Goal: Task Accomplishment & Management: Use online tool/utility

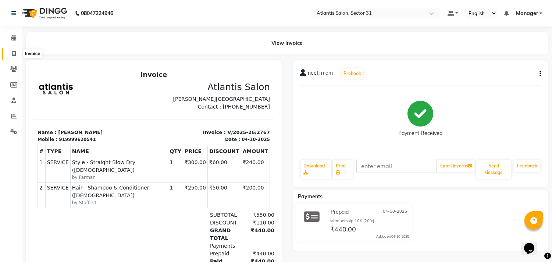
click at [10, 51] on span at bounding box center [13, 54] width 13 height 8
select select "service"
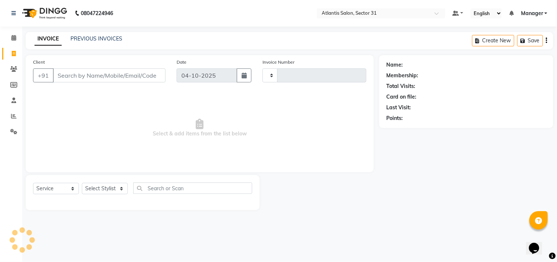
type input "2768"
select select "4391"
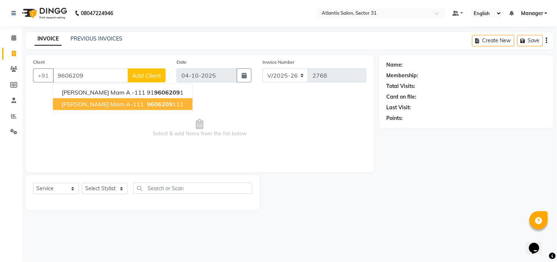
click at [147, 103] on span "9606209" at bounding box center [160, 103] width 26 height 7
type input "9606209111"
click at [124, 103] on span "Select & add items from the list below" at bounding box center [200, 127] width 334 height 73
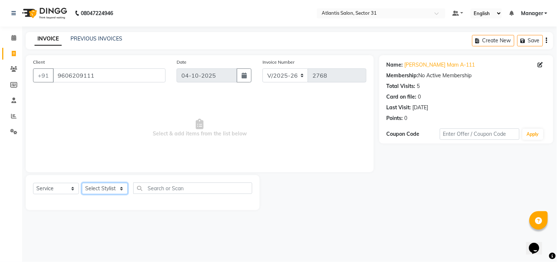
click at [116, 190] on select "Select Stylist [PERSON_NAME] [PERSON_NAME] Kavita Manager Staff 31 Staff ILD [P…" at bounding box center [105, 188] width 46 height 11
click at [82, 183] on select "Select Stylist [PERSON_NAME] [PERSON_NAME] Kavita Manager Staff 31 Staff ILD [P…" at bounding box center [105, 188] width 46 height 11
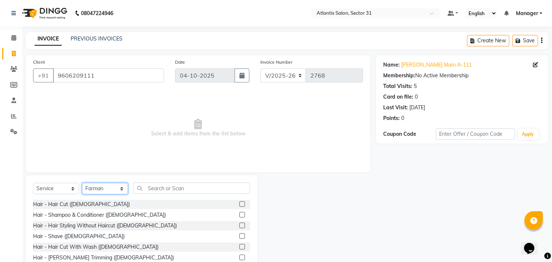
click at [108, 190] on select "Select Stylist [PERSON_NAME] [PERSON_NAME] Kavita Manager Staff 31 Staff ILD [P…" at bounding box center [105, 188] width 46 height 11
select select "62138"
click at [82, 183] on select "Select Stylist [PERSON_NAME] [PERSON_NAME] Kavita Manager Staff 31 Staff ILD [P…" at bounding box center [105, 188] width 46 height 11
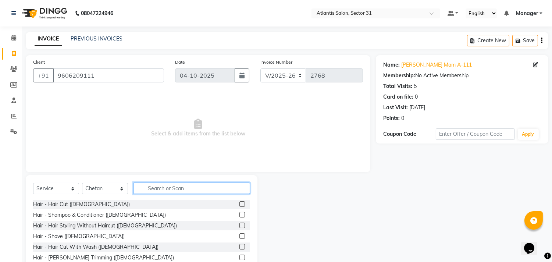
click at [196, 187] on input "text" at bounding box center [191, 187] width 116 height 11
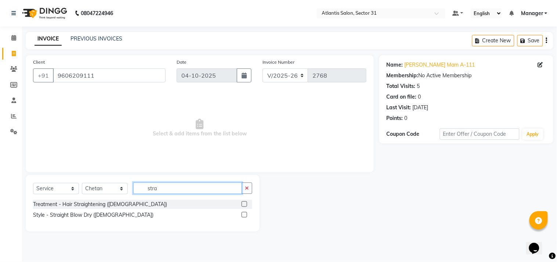
type input "stra"
click at [244, 214] on label at bounding box center [245, 215] width 6 height 6
click at [244, 214] on input "checkbox" at bounding box center [244, 214] width 5 height 5
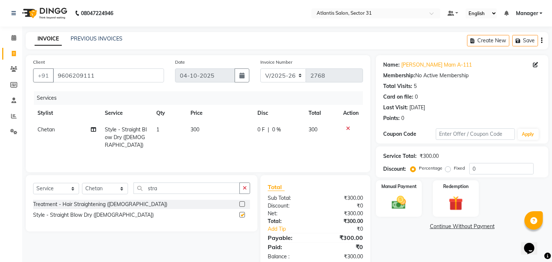
checkbox input "false"
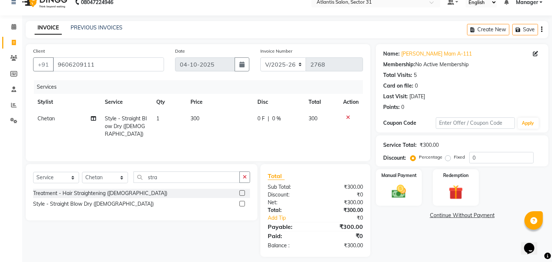
scroll to position [17, 0]
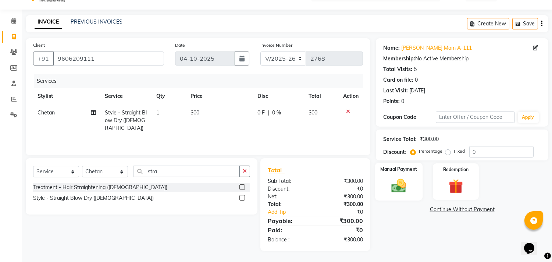
click at [388, 192] on img at bounding box center [399, 185] width 24 height 17
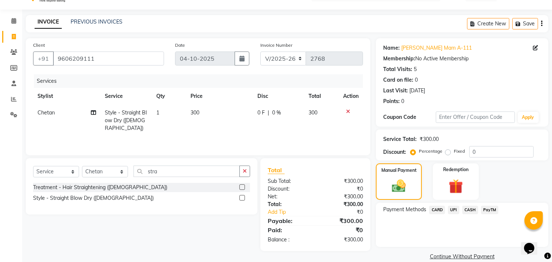
click at [452, 209] on span "UPI" at bounding box center [453, 209] width 11 height 8
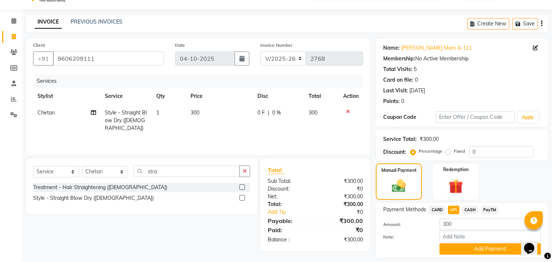
scroll to position [38, 0]
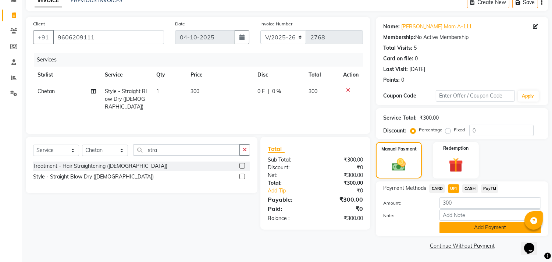
click at [456, 228] on button "Add Payment" at bounding box center [489, 227] width 101 height 11
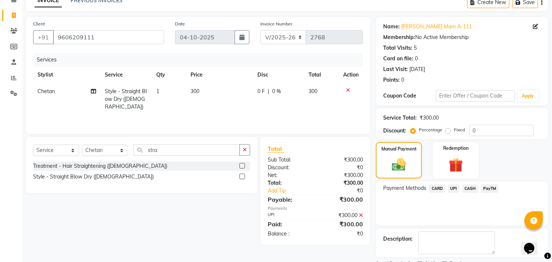
scroll to position [69, 0]
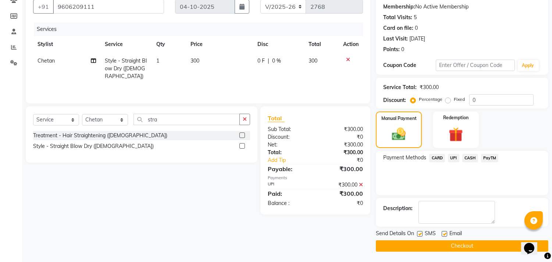
click at [474, 236] on div "Send Details On SMS Email" at bounding box center [462, 233] width 172 height 9
click at [478, 248] on button "Checkout" at bounding box center [462, 245] width 172 height 11
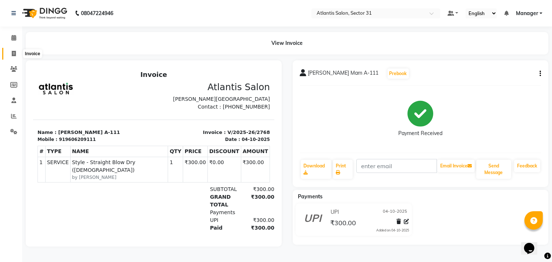
click at [8, 53] on span at bounding box center [13, 54] width 13 height 8
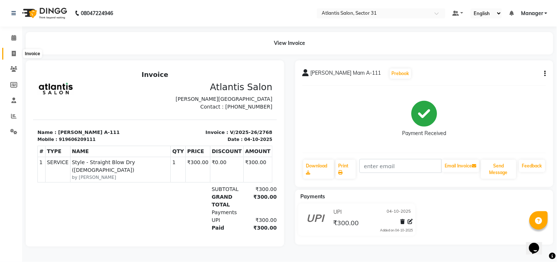
select select "service"
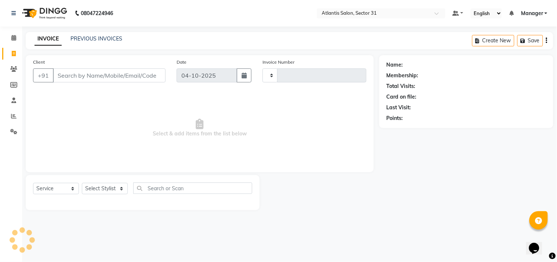
type input "2769"
select select "4391"
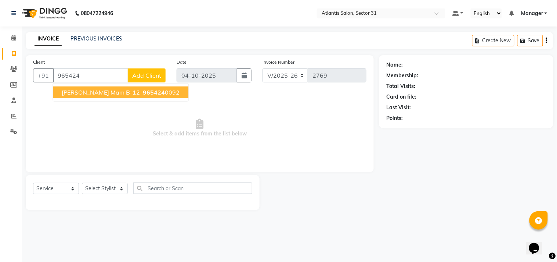
click at [141, 90] on ngb-highlight "965424 0092" at bounding box center [160, 92] width 38 height 7
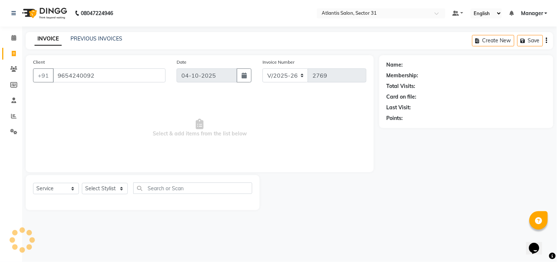
type input "9654240092"
select select "1: Object"
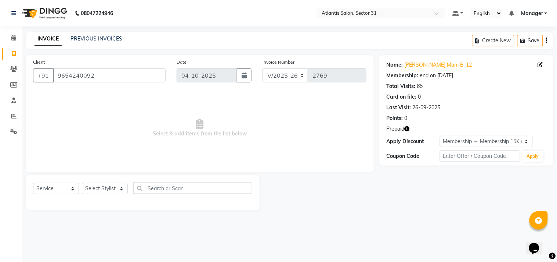
click at [409, 129] on icon "button" at bounding box center [407, 128] width 5 height 5
click at [344, 165] on div "Client [PHONE_NUMBER] Date [DATE] Invoice Number V/2025 V/[PHONE_NUMBER] Select…" at bounding box center [200, 113] width 348 height 117
click at [408, 125] on button "button" at bounding box center [407, 129] width 5 height 8
click at [410, 129] on icon "button" at bounding box center [407, 128] width 5 height 5
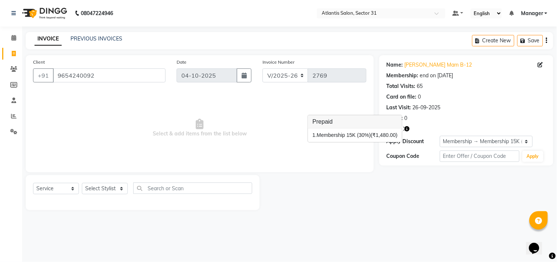
drag, startPoint x: 355, startPoint y: 162, endPoint x: 334, endPoint y: 158, distance: 20.6
click at [354, 162] on span "Select & add items from the list below" at bounding box center [200, 127] width 334 height 73
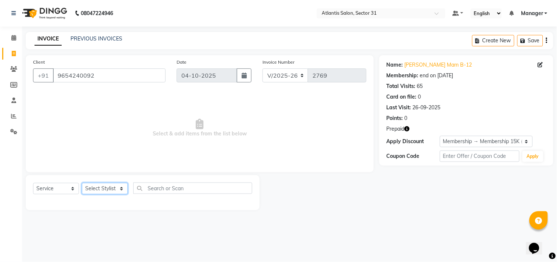
click at [113, 184] on select "Select Stylist [PERSON_NAME] [PERSON_NAME] Kavita Manager Staff 31 Staff ILD [P…" at bounding box center [105, 188] width 46 height 11
select select "24236"
click at [82, 183] on select "Select Stylist [PERSON_NAME] [PERSON_NAME] Kavita Manager Staff 31 Staff ILD [P…" at bounding box center [105, 188] width 46 height 11
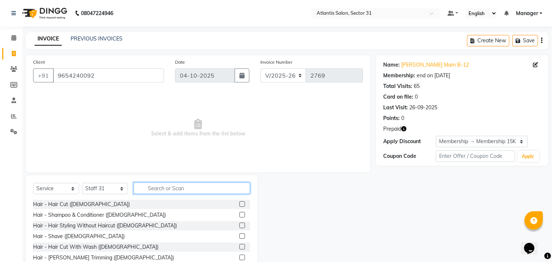
click at [182, 185] on input "text" at bounding box center [191, 187] width 116 height 11
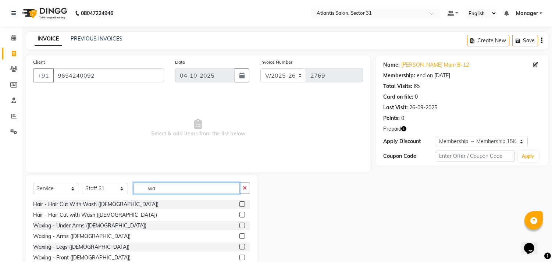
type input "w"
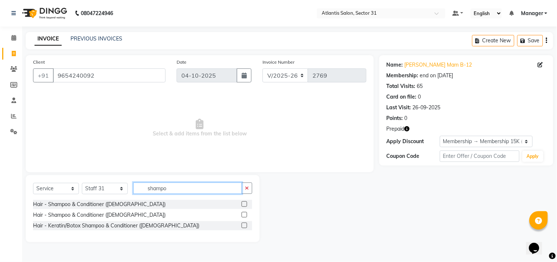
type input "shampo"
click at [244, 215] on label at bounding box center [245, 215] width 6 height 6
click at [244, 215] on input "checkbox" at bounding box center [244, 214] width 5 height 5
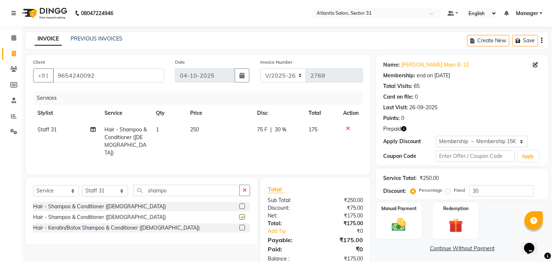
checkbox input "false"
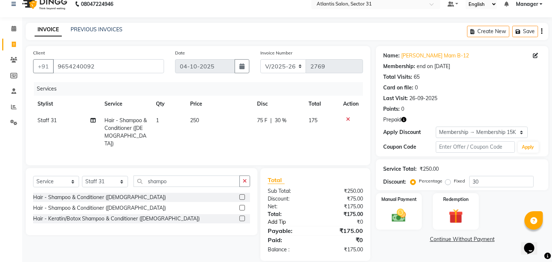
scroll to position [17, 0]
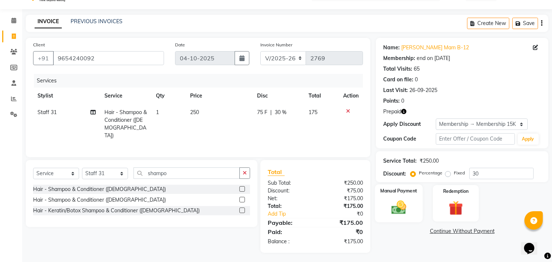
click at [409, 199] on img at bounding box center [399, 207] width 24 height 17
click at [447, 204] on img at bounding box center [455, 208] width 24 height 18
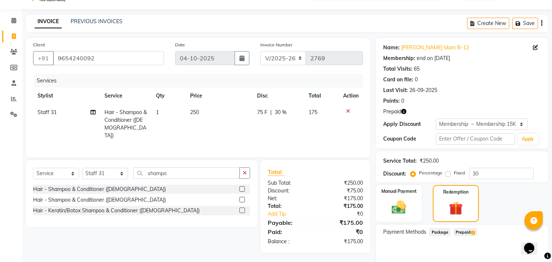
click at [465, 230] on span "Prepaid 1" at bounding box center [465, 231] width 24 height 8
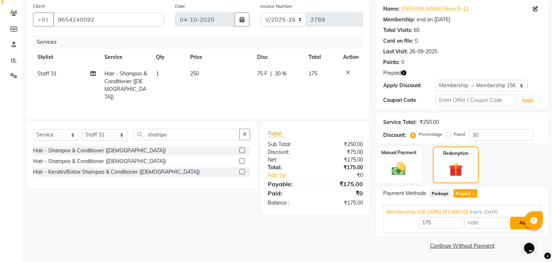
click at [516, 223] on button "Add" at bounding box center [523, 222] width 27 height 12
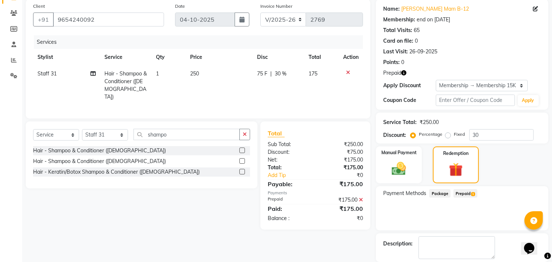
click at [516, 223] on div "Payment Methods Package Prepaid 1" at bounding box center [462, 208] width 172 height 44
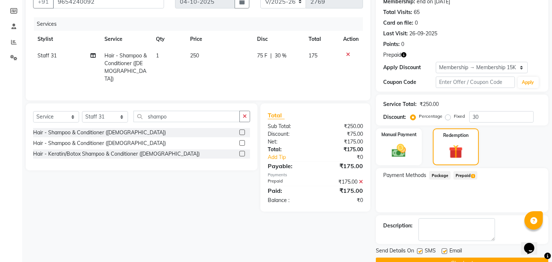
scroll to position [91, 0]
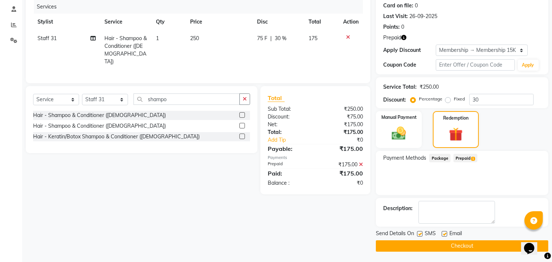
click at [463, 156] on span "Prepaid 1" at bounding box center [465, 158] width 24 height 8
click at [392, 252] on main "INVOICE PREVIOUS INVOICES Create New Save Client [PHONE_NUMBER] Date [DATE] Inv…" at bounding box center [287, 102] width 530 height 322
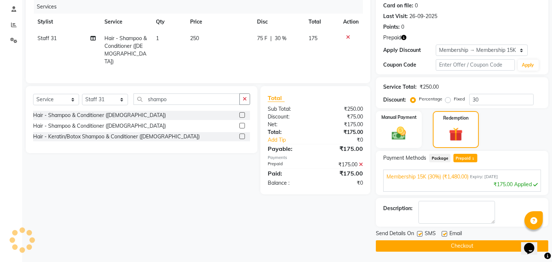
click at [396, 245] on button "Checkout" at bounding box center [462, 245] width 172 height 11
